Goal: Task Accomplishment & Management: Use online tool/utility

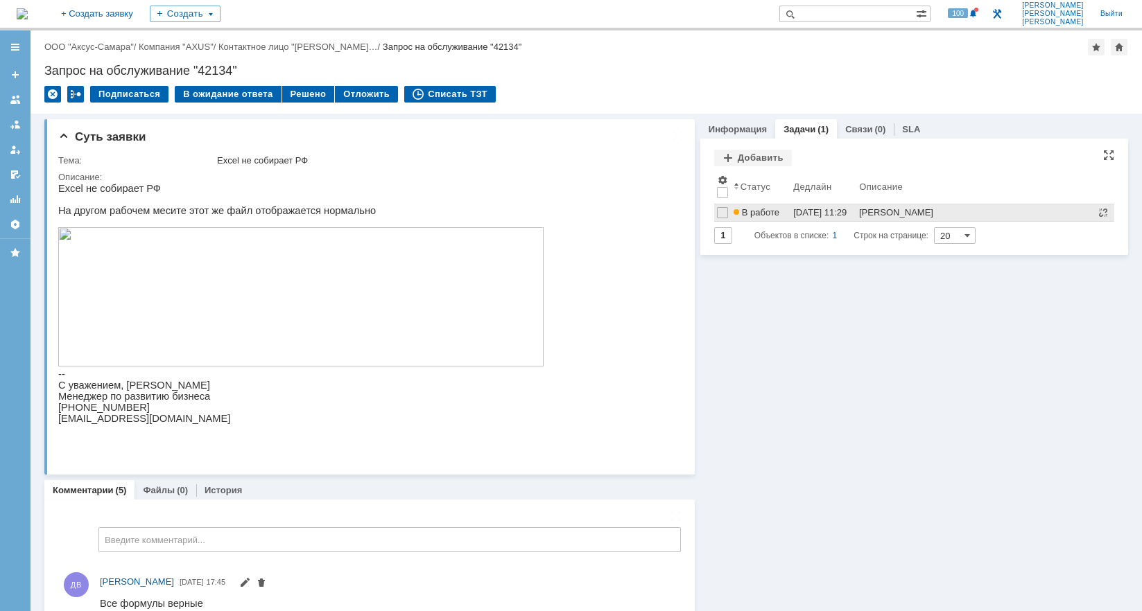
click at [760, 216] on span "В работе" at bounding box center [756, 212] width 46 height 10
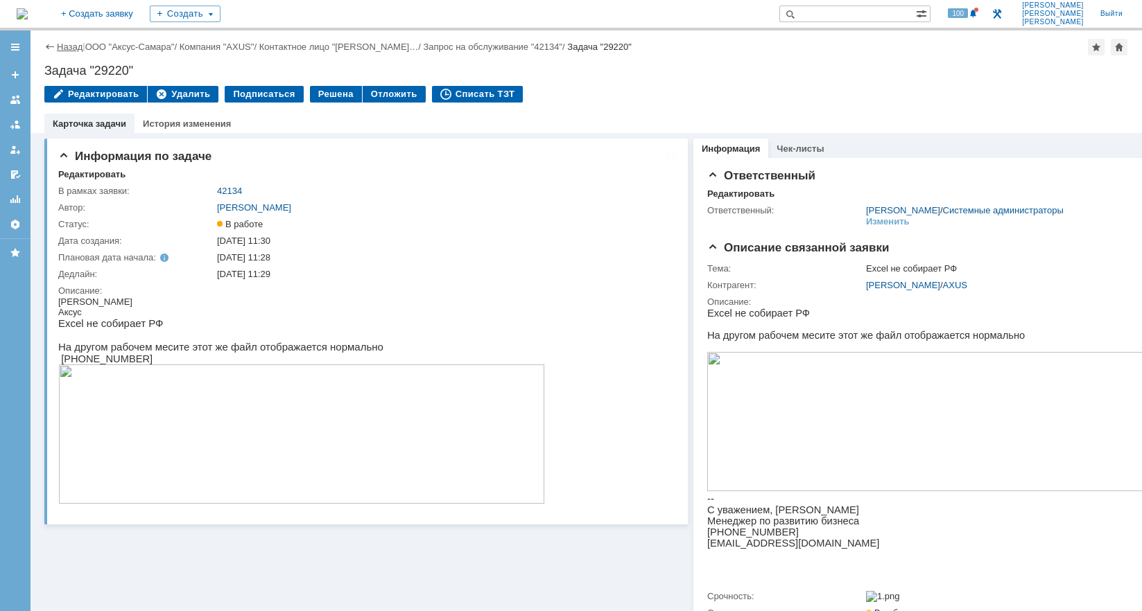
click at [77, 49] on link "Назад" at bounding box center [70, 47] width 26 height 10
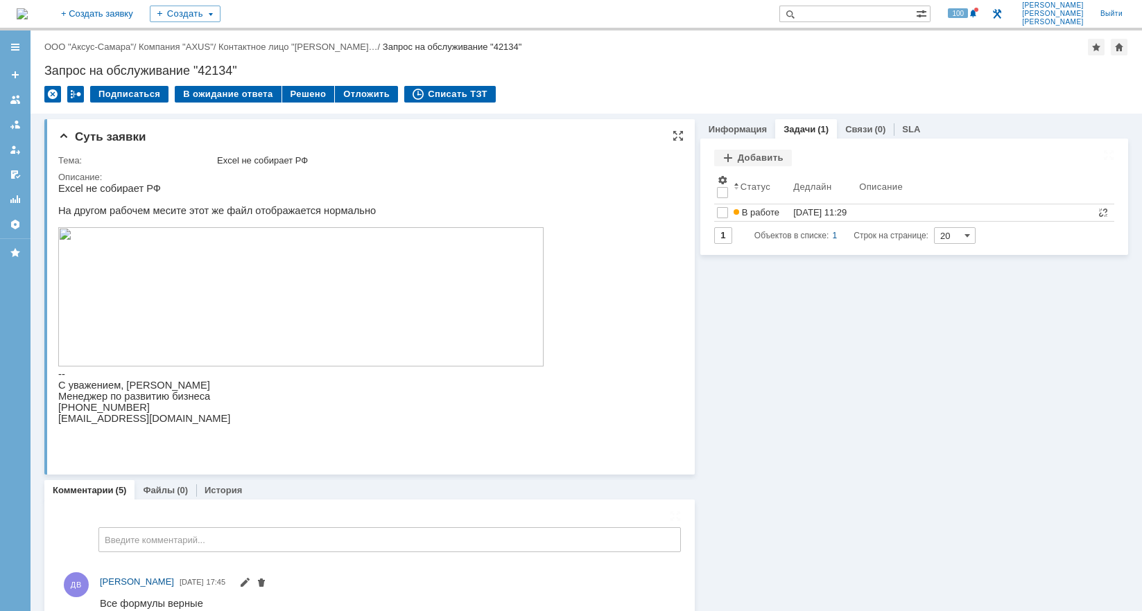
scroll to position [5, 0]
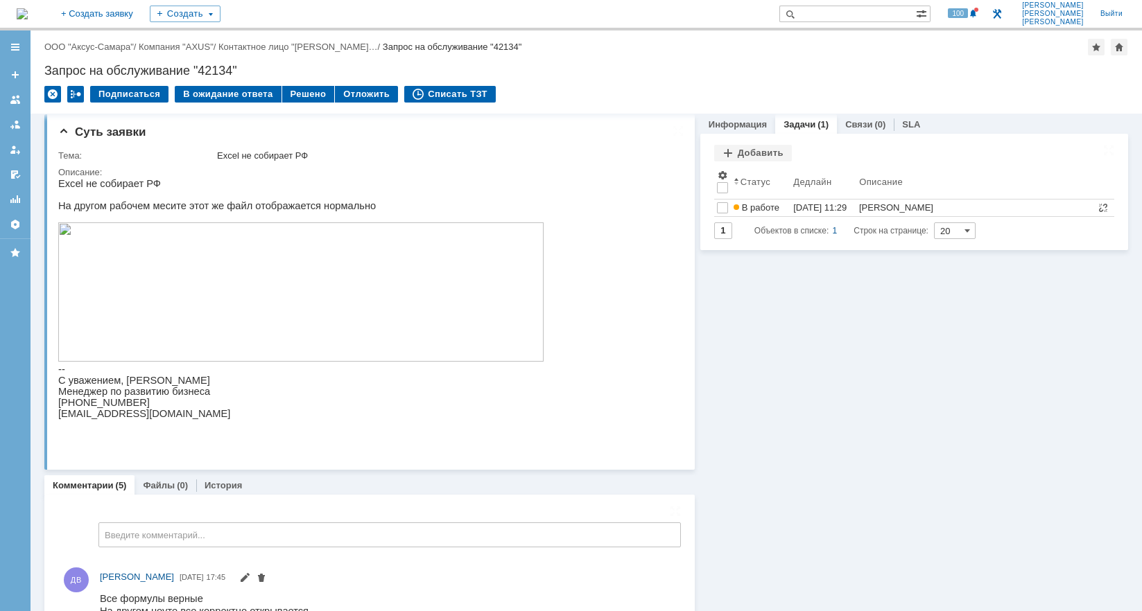
click at [28, 16] on img at bounding box center [22, 13] width 11 height 11
